Goal: Transaction & Acquisition: Purchase product/service

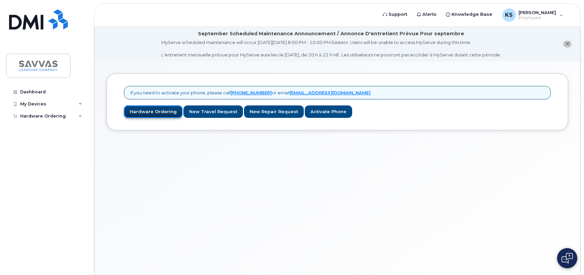
click at [161, 113] on link "Hardware Ordering" at bounding box center [153, 112] width 58 height 12
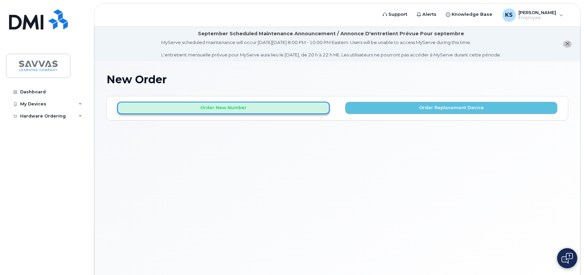
click at [231, 107] on button "Order New Number" at bounding box center [223, 108] width 212 height 12
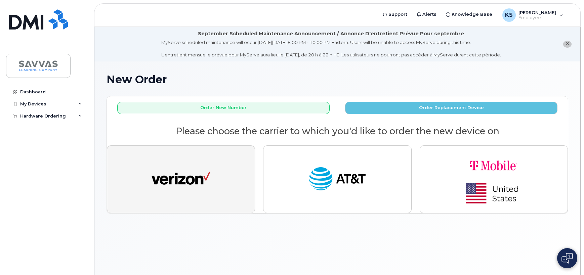
click at [181, 171] on img "button" at bounding box center [181, 179] width 59 height 30
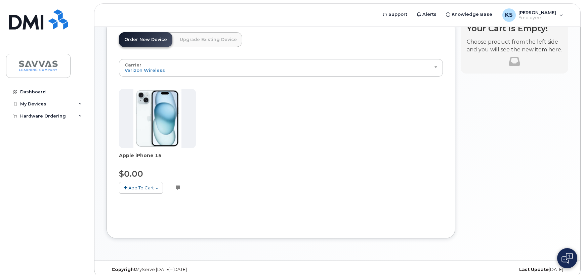
scroll to position [83, 0]
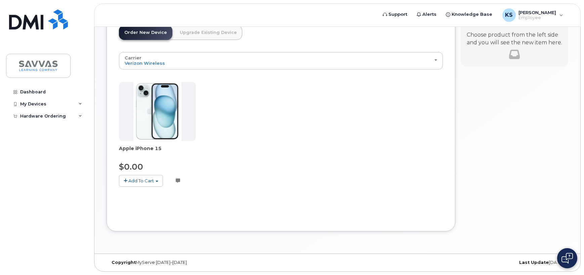
click at [139, 183] on span "Add To Cart" at bounding box center [141, 180] width 26 height 5
click at [158, 192] on link "$0.00 - 3 Year Activation (128GB)" at bounding box center [164, 193] width 87 height 8
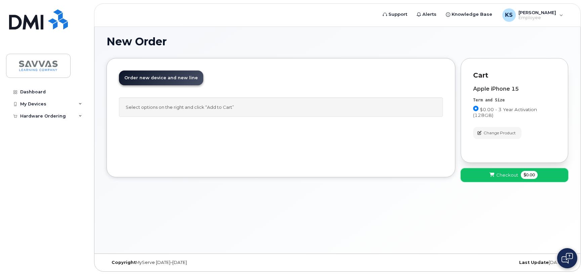
click at [512, 175] on span "Checkout" at bounding box center [507, 175] width 22 height 6
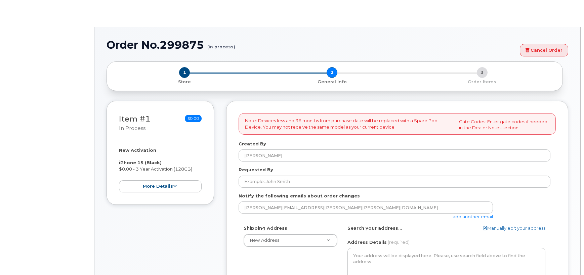
select select
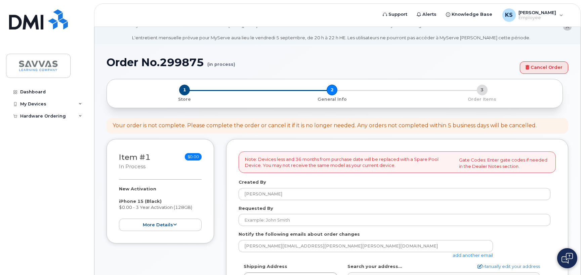
scroll to position [34, 0]
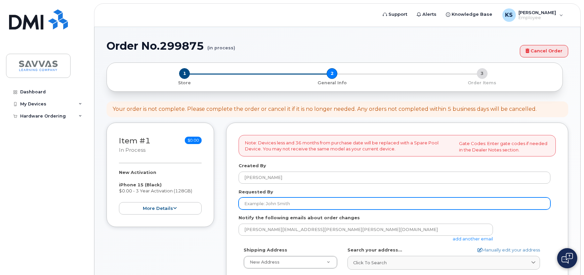
click at [250, 201] on input "Requested By" at bounding box center [395, 204] width 312 height 12
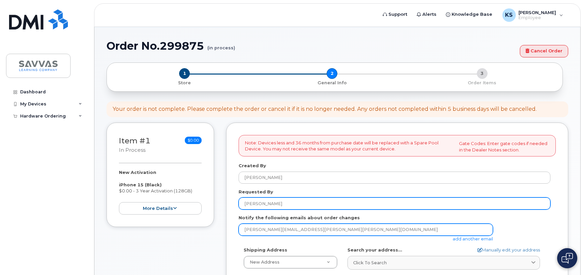
type input "[PERSON_NAME]"
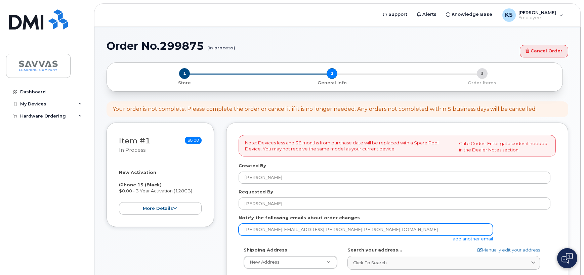
click at [264, 234] on input "kim.spotts@savvas.com" at bounding box center [366, 230] width 254 height 12
type input "1721 Fletchers Dr"
type input "9288141045"
select select
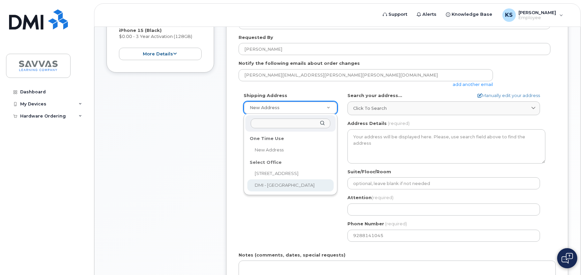
scroll to position [168, 0]
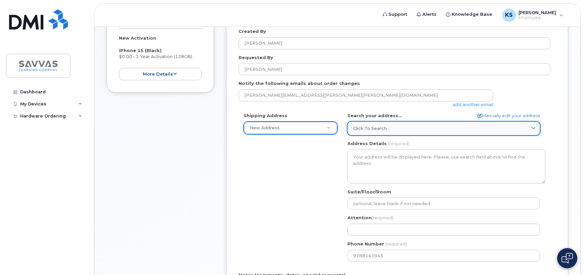
type input "1"
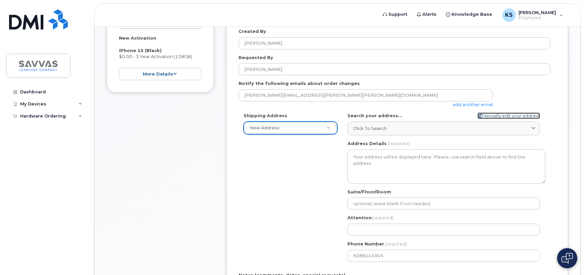
click at [478, 114] on icon at bounding box center [480, 116] width 4 height 4
select select
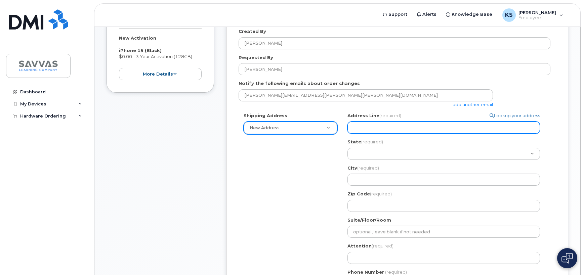
click at [366, 130] on input "Address Line (required)" at bounding box center [444, 128] width 193 height 12
type input "1721 Fletchers Dr"
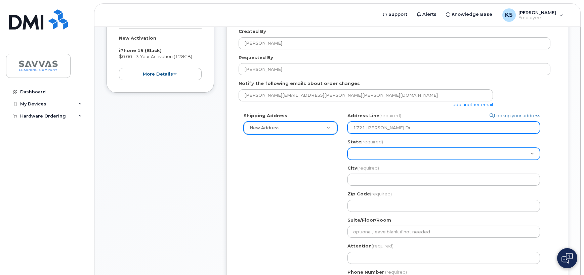
select select "MD"
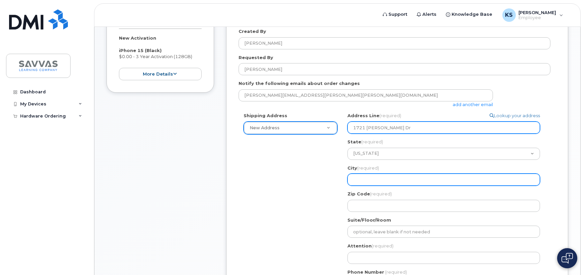
type input "Point of Rocks"
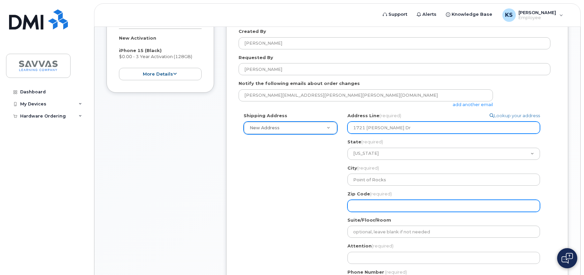
type input "21777"
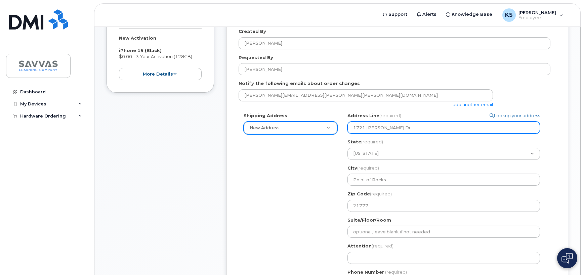
type input "9288141045"
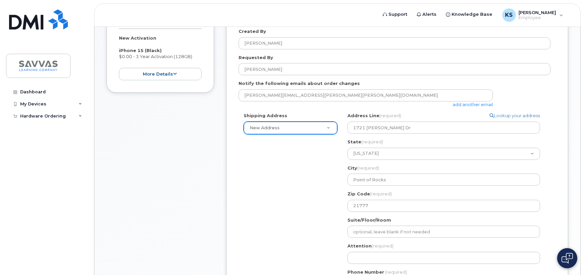
click at [322, 202] on div "Shipping Address New Address New Address 1667 Crestline Drive, Atlanta, GA 3034…" at bounding box center [395, 204] width 312 height 183
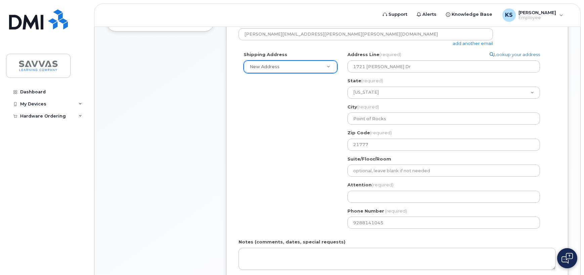
scroll to position [235, 0]
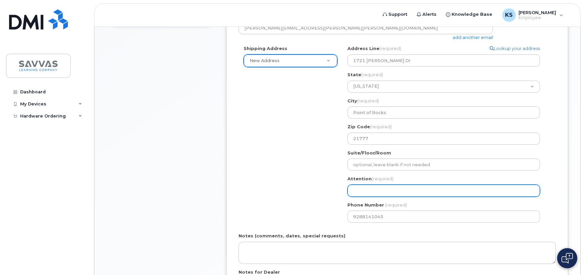
click at [368, 189] on input "Attention (required)" at bounding box center [444, 191] width 193 height 12
select select
type input "K"
select select
type input "Ki"
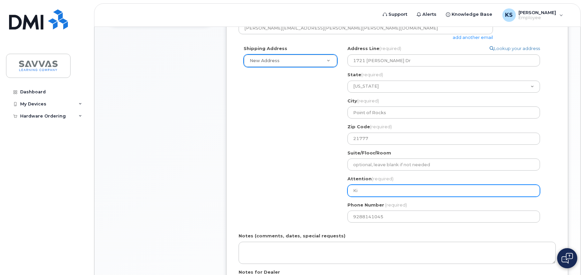
select select
type input "Kim"
select select
type input "Kim S"
select select
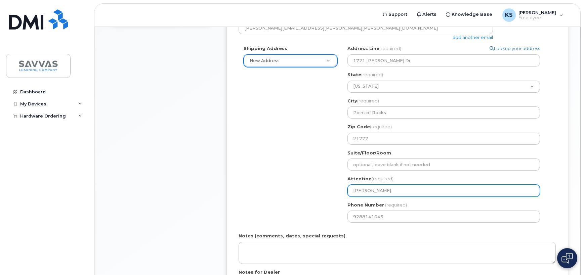
type input "Kim Sp"
select select
type input "Kim Spo"
select select
type input "Kim Spot"
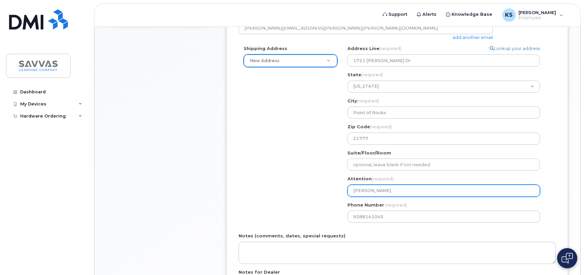
select select
type input "Kim Spott"
select select
type input "[PERSON_NAME]"
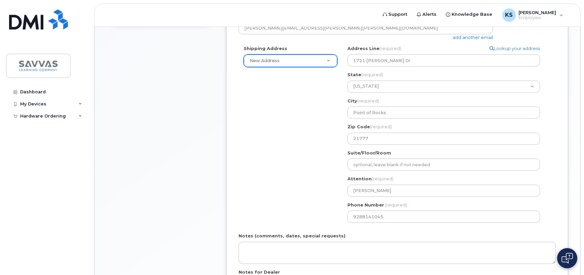
click at [301, 179] on div "Shipping Address New Address New Address 1667 Crestline Drive, Atlanta, GA 3034…" at bounding box center [395, 136] width 312 height 183
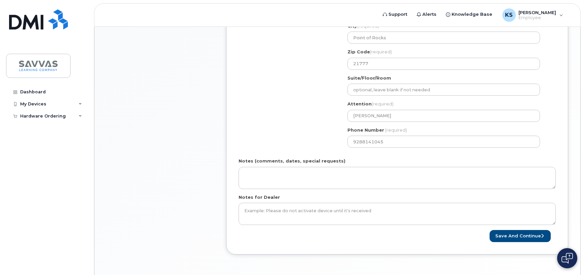
scroll to position [333, 0]
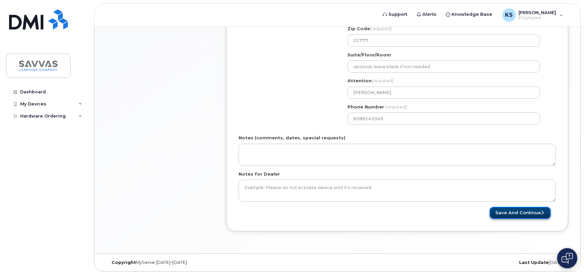
click at [518, 213] on button "Save and Continue" at bounding box center [520, 213] width 61 height 12
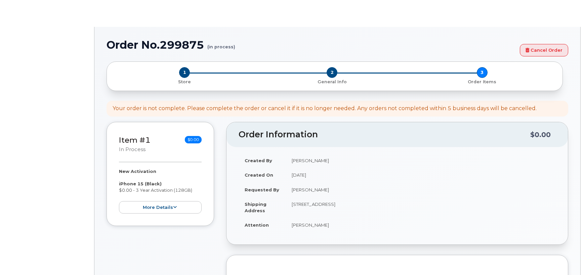
select select
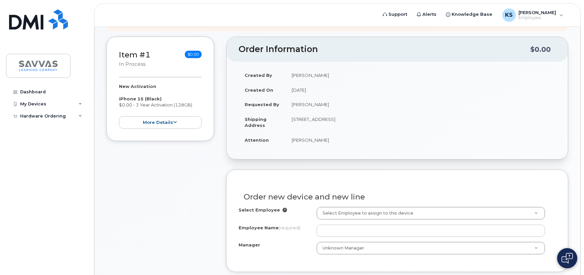
scroll to position [134, 0]
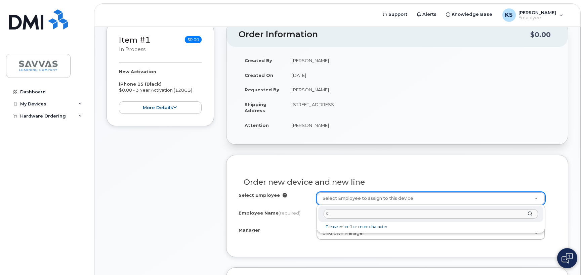
type input "Kim"
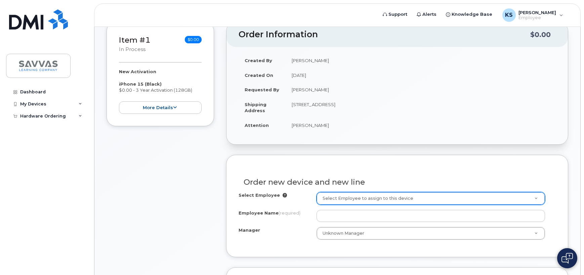
click at [283, 196] on icon at bounding box center [285, 195] width 4 height 4
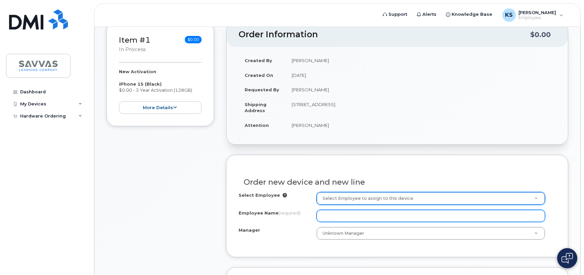
click at [323, 216] on input "Employee Name (required)" at bounding box center [431, 216] width 229 height 12
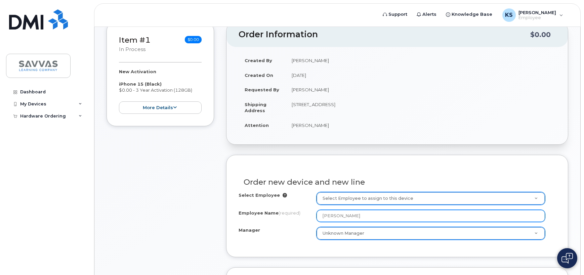
type input "[PERSON_NAME]"
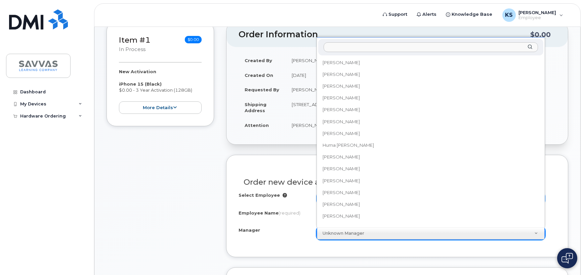
scroll to position [1529, 0]
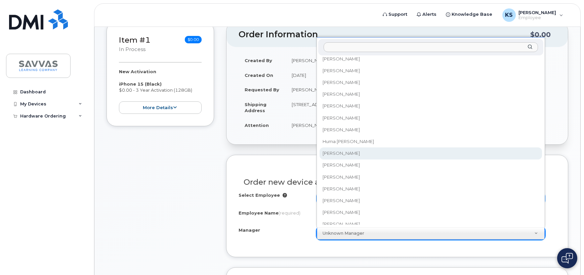
select select "2016152"
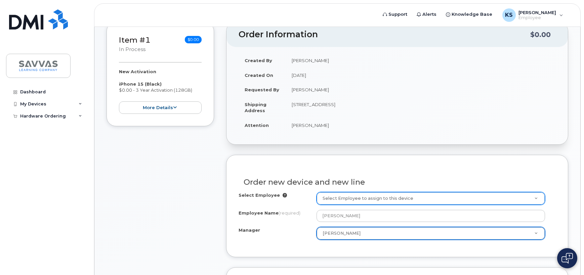
click at [274, 230] on div "Manager" at bounding box center [278, 231] width 78 height 9
click at [280, 230] on div "Manager" at bounding box center [278, 231] width 78 height 9
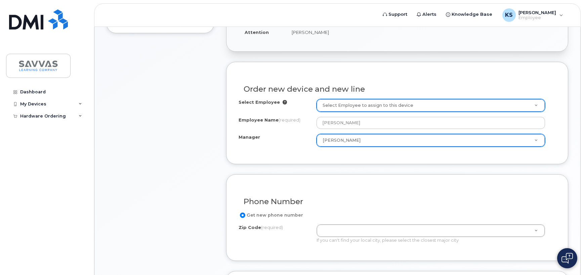
scroll to position [235, 0]
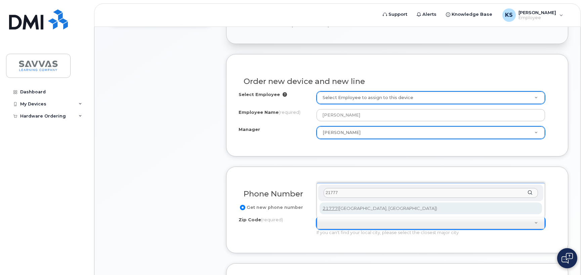
type input "21777"
type input "21777 (Point Of Rocks, MD)"
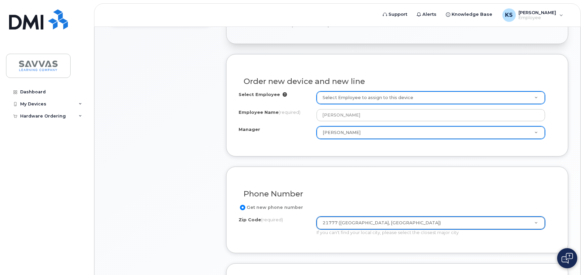
click at [285, 236] on div "Zip Code (required) 21777 (Point Of Rocks, MD) Zip Code (required) 21777 (Point…" at bounding box center [395, 226] width 312 height 19
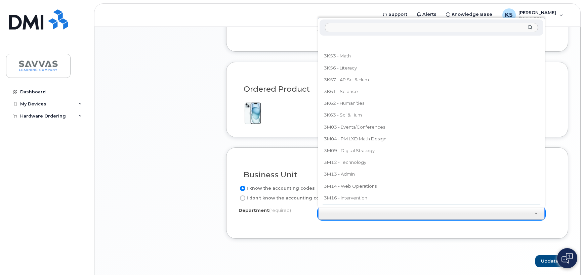
scroll to position [7, 0]
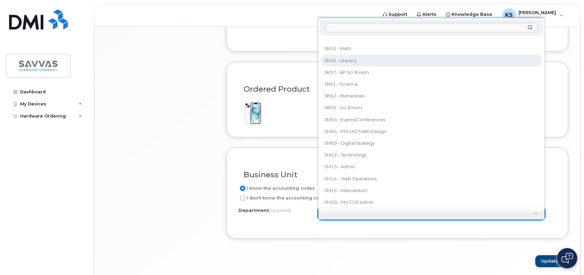
select select "3K56 - Literacy"
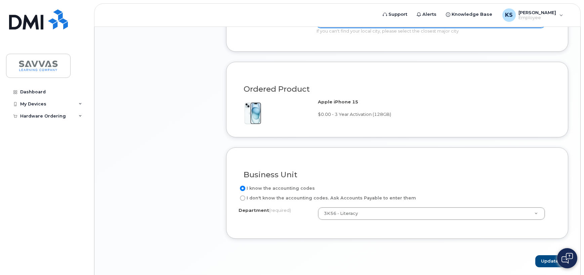
click at [315, 225] on div "Department (required) 3K56 - Literacy 3K53 - Math 3K56 - Literacy 3K57 - AP Sci…" at bounding box center [397, 216] width 317 height 19
click at [242, 199] on input "I don't know the accounting codes. Ask Accounts Payable to enter them" at bounding box center [242, 198] width 5 height 5
radio input "true"
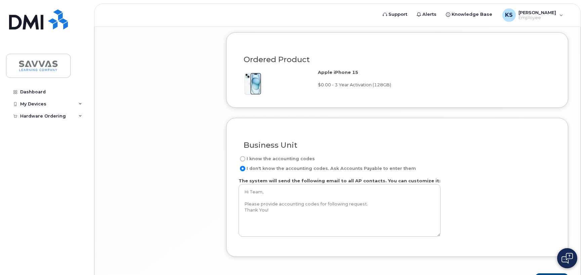
scroll to position [443, 0]
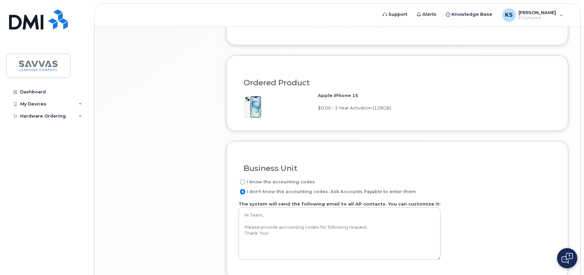
click at [242, 183] on input "I know the accounting codes" at bounding box center [242, 181] width 5 height 5
radio input "true"
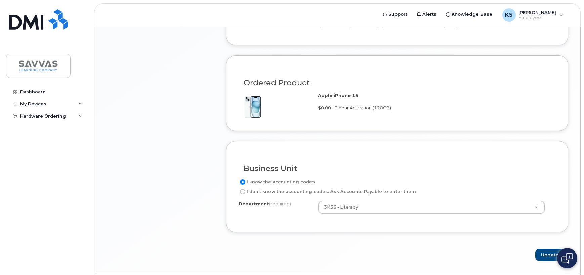
click at [309, 221] on div "Business Unit I know the accounting codes I don't know the accounting codes. As…" at bounding box center [397, 186] width 342 height 91
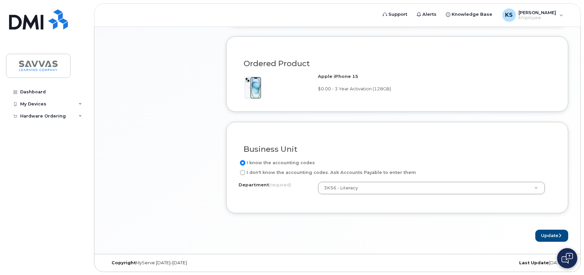
scroll to position [463, 0]
click at [552, 236] on button "Update" at bounding box center [551, 236] width 33 height 12
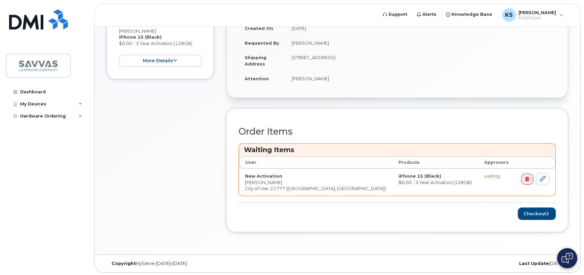
scroll to position [211, 0]
click at [540, 214] on button "Checkout" at bounding box center [537, 213] width 38 height 12
